Goal: Transaction & Acquisition: Purchase product/service

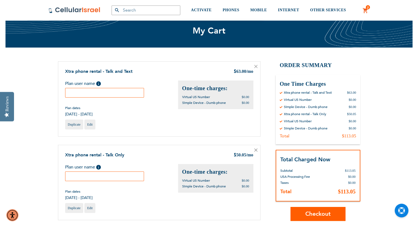
scroll to position [20, 0]
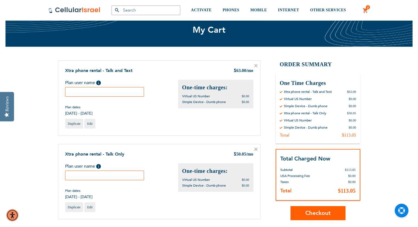
click at [94, 93] on input "text" at bounding box center [104, 92] width 79 height 10
type input "[PERSON_NAME]"
click at [80, 173] on input "text" at bounding box center [104, 175] width 79 height 10
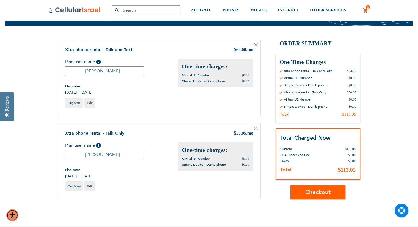
scroll to position [41, 0]
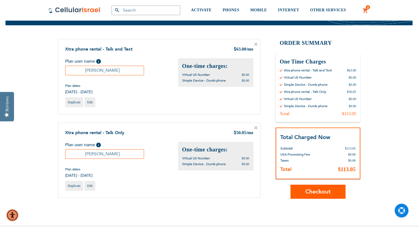
type input "[PERSON_NAME]"
click at [331, 187] on button "Checkout" at bounding box center [317, 191] width 55 height 14
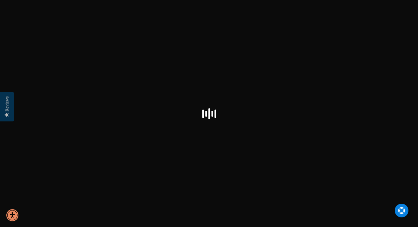
select select "US"
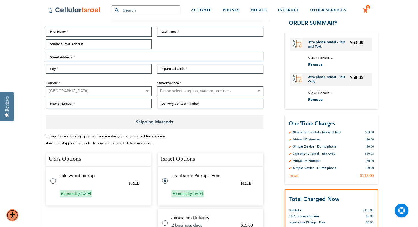
scroll to position [117, 0]
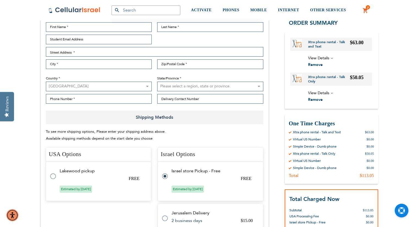
click at [54, 173] on label at bounding box center [55, 173] width 11 height 0
radio input "true"
radio input "false"
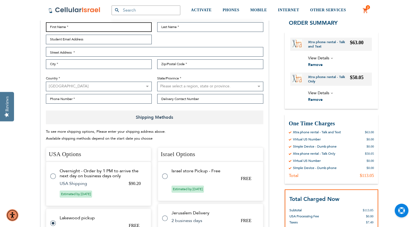
click at [71, 29] on input "First Name" at bounding box center [99, 27] width 106 height 10
type input "[PERSON_NAME]"
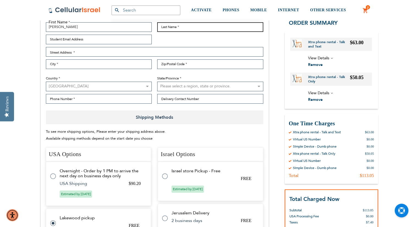
click at [169, 26] on input "Last Name" at bounding box center [210, 27] width 106 height 10
type input "[PERSON_NAME]"
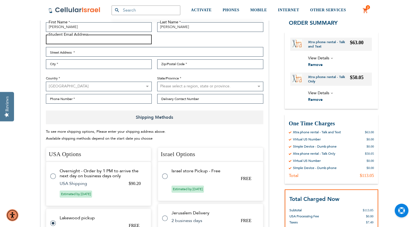
click at [85, 38] on input "Student Email Address" at bounding box center [99, 40] width 106 height 10
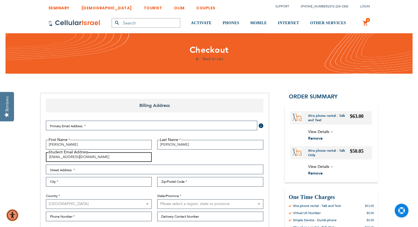
type input "[EMAIL_ADDRESS][DOMAIN_NAME]"
click at [207, 59] on link "Back to cart" at bounding box center [209, 58] width 28 height 5
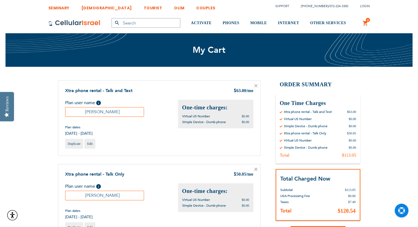
click at [112, 111] on input "[PERSON_NAME]" at bounding box center [104, 112] width 79 height 10
drag, startPoint x: 116, startPoint y: 112, endPoint x: 82, endPoint y: 112, distance: 33.5
click at [82, 112] on input "[PERSON_NAME]" at bounding box center [104, 112] width 79 height 10
type input "[PERSON_NAME]"
drag, startPoint x: 102, startPoint y: 196, endPoint x: 76, endPoint y: 195, distance: 25.5
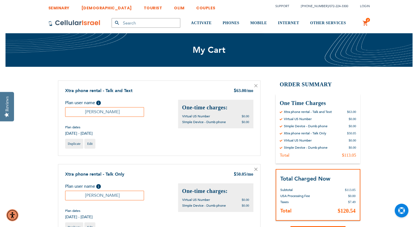
click at [76, 195] on input "[PERSON_NAME]" at bounding box center [104, 196] width 79 height 10
type input "[PERSON_NAME]"
click at [118, 107] on input "[PERSON_NAME]" at bounding box center [104, 112] width 79 height 10
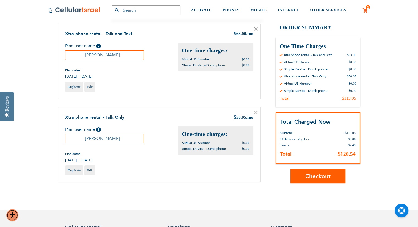
scroll to position [79, 0]
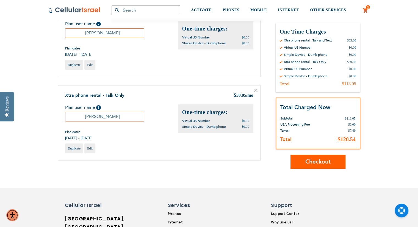
type input "Solomon Braun"
click at [325, 160] on span "Checkout" at bounding box center [317, 162] width 25 height 8
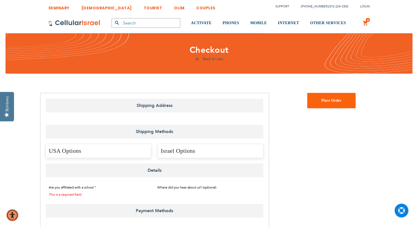
select select "US"
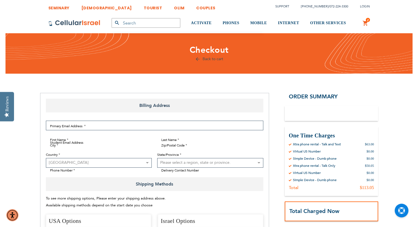
select select "US"
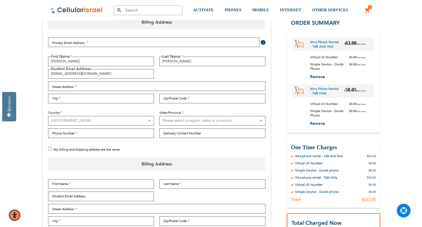
scroll to position [81, 0]
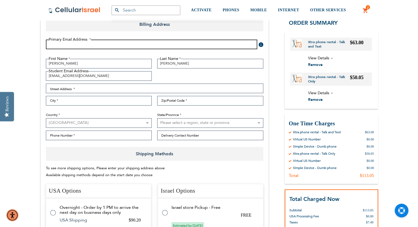
click at [75, 45] on input "Email Address" at bounding box center [151, 45] width 211 height 10
type input "[EMAIL_ADDRESS][DOMAIN_NAME]"
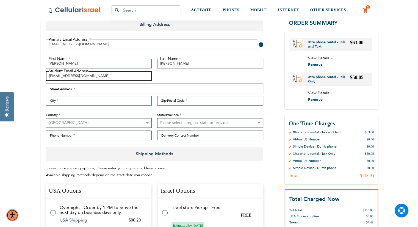
drag, startPoint x: 92, startPoint y: 75, endPoint x: 35, endPoint y: 76, distance: 56.3
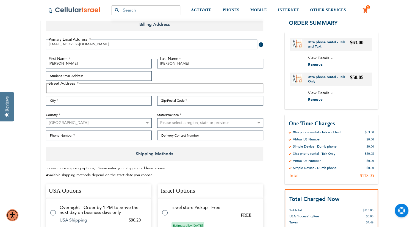
click at [93, 88] on input "Street Address: Line 1" at bounding box center [154, 88] width 217 height 10
type input "11 prague place"
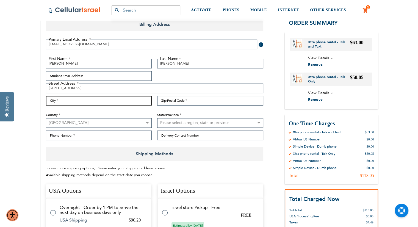
type input "Lakewood"
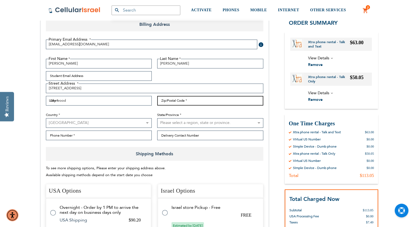
type input "08701-6113"
select select "41"
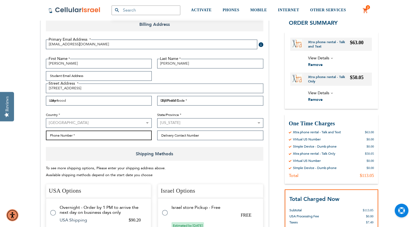
type input "7329613331"
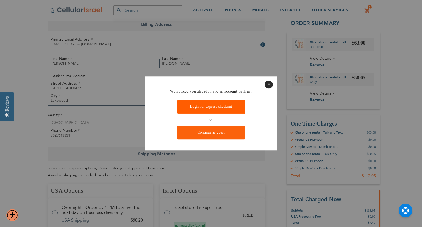
click at [210, 106] on link "Login for express checkout" at bounding box center [210, 107] width 67 height 14
